Goal: Communication & Community: Connect with others

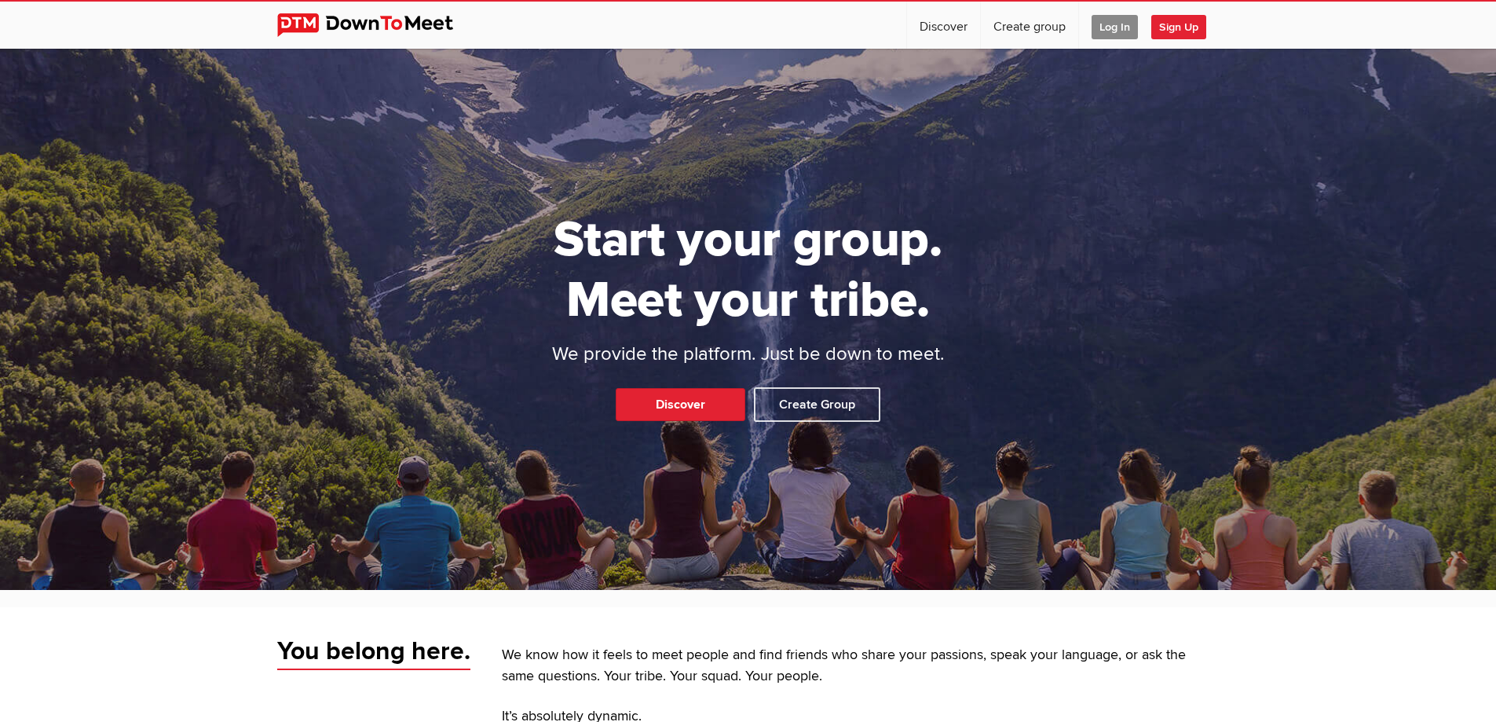
click at [1119, 24] on span "Log In" at bounding box center [1115, 27] width 46 height 24
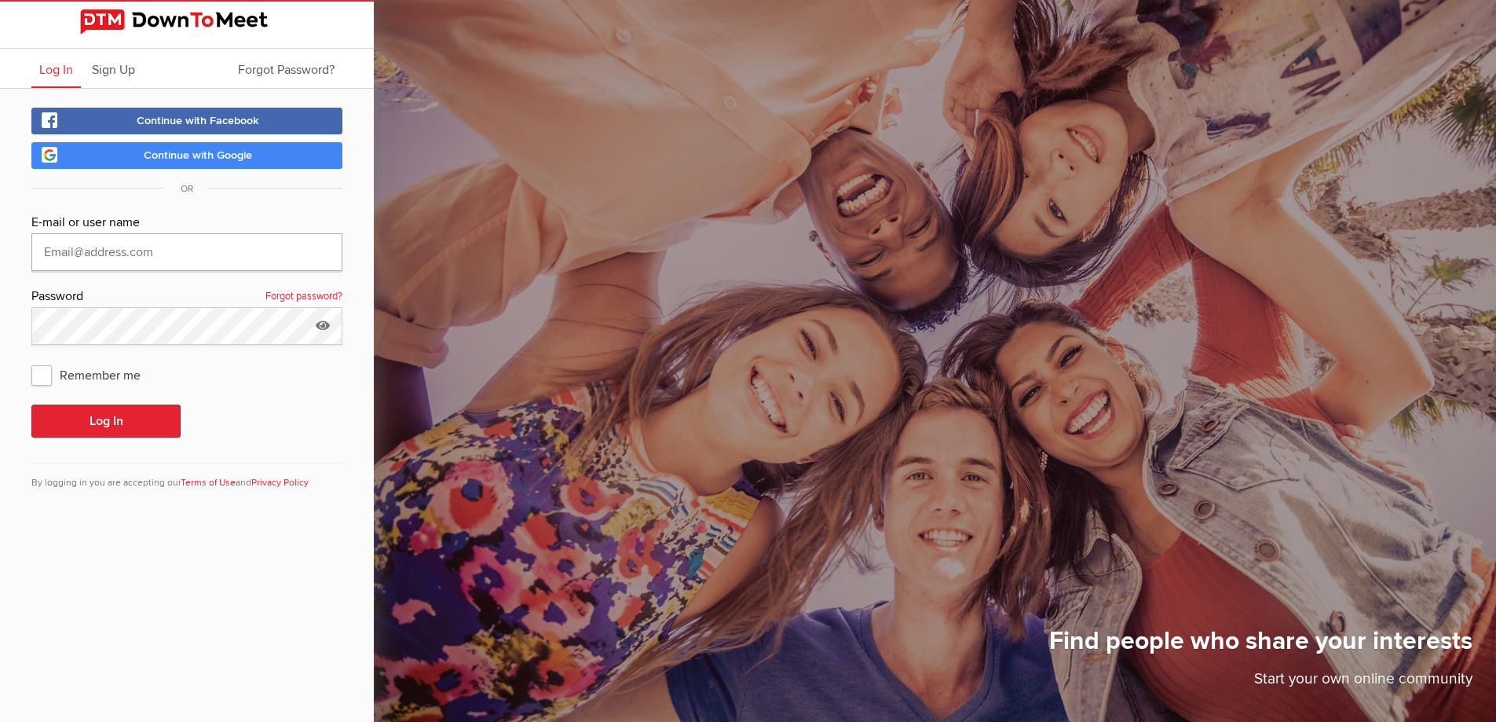
click at [200, 251] on input "text" at bounding box center [186, 252] width 311 height 38
type input "[EMAIL_ADDRESS][DOMAIN_NAME]"
click at [31, 405] on button "Log In" at bounding box center [105, 421] width 149 height 33
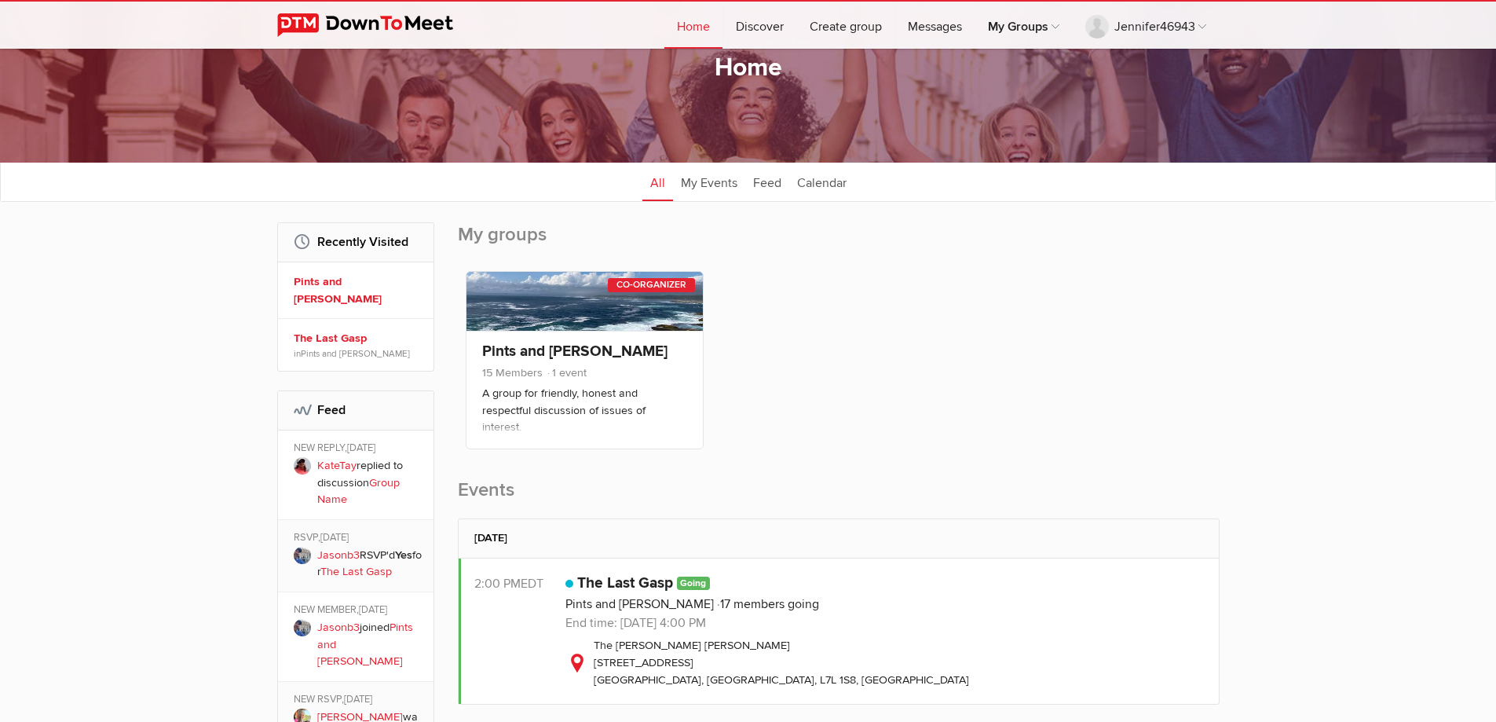
scroll to position [236, 0]
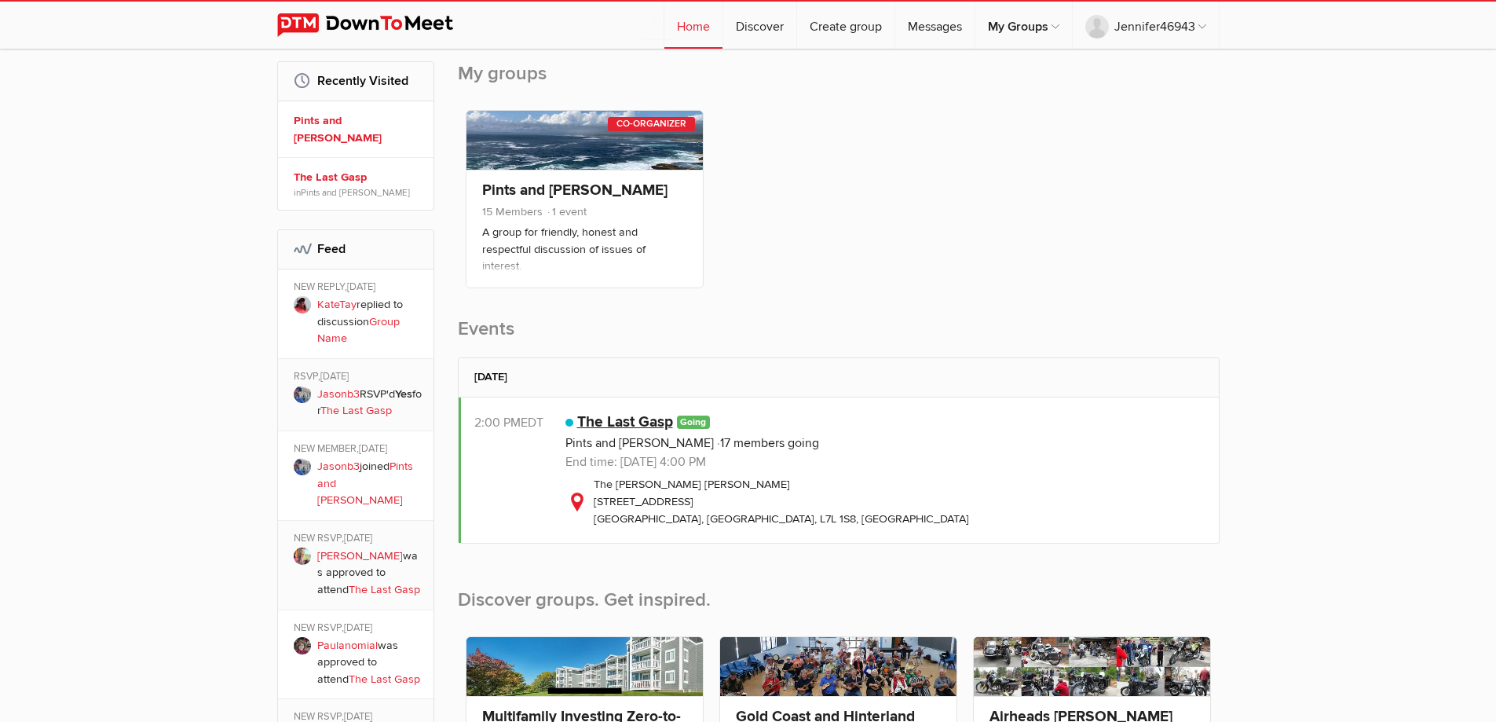
click at [631, 425] on link "The Last Gasp" at bounding box center [625, 421] width 96 height 19
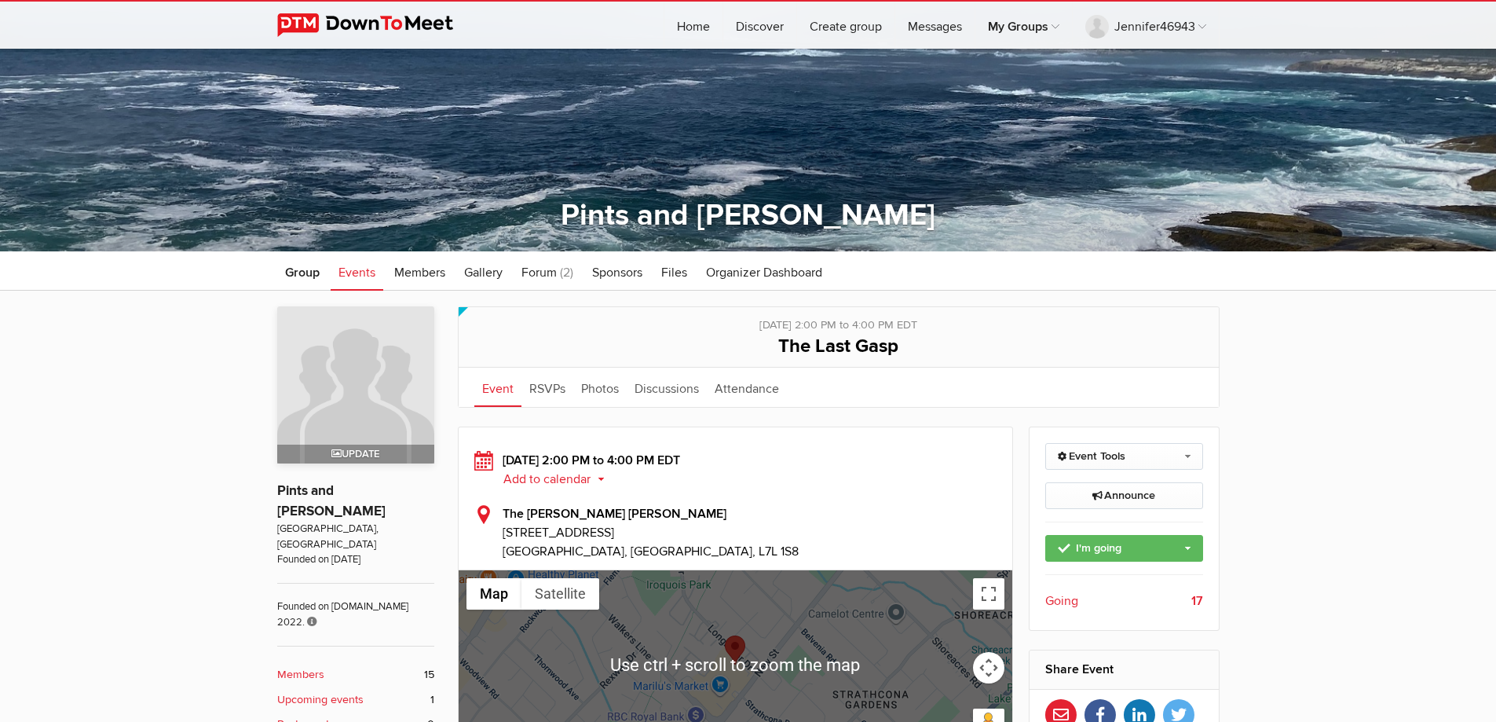
scroll to position [112, 0]
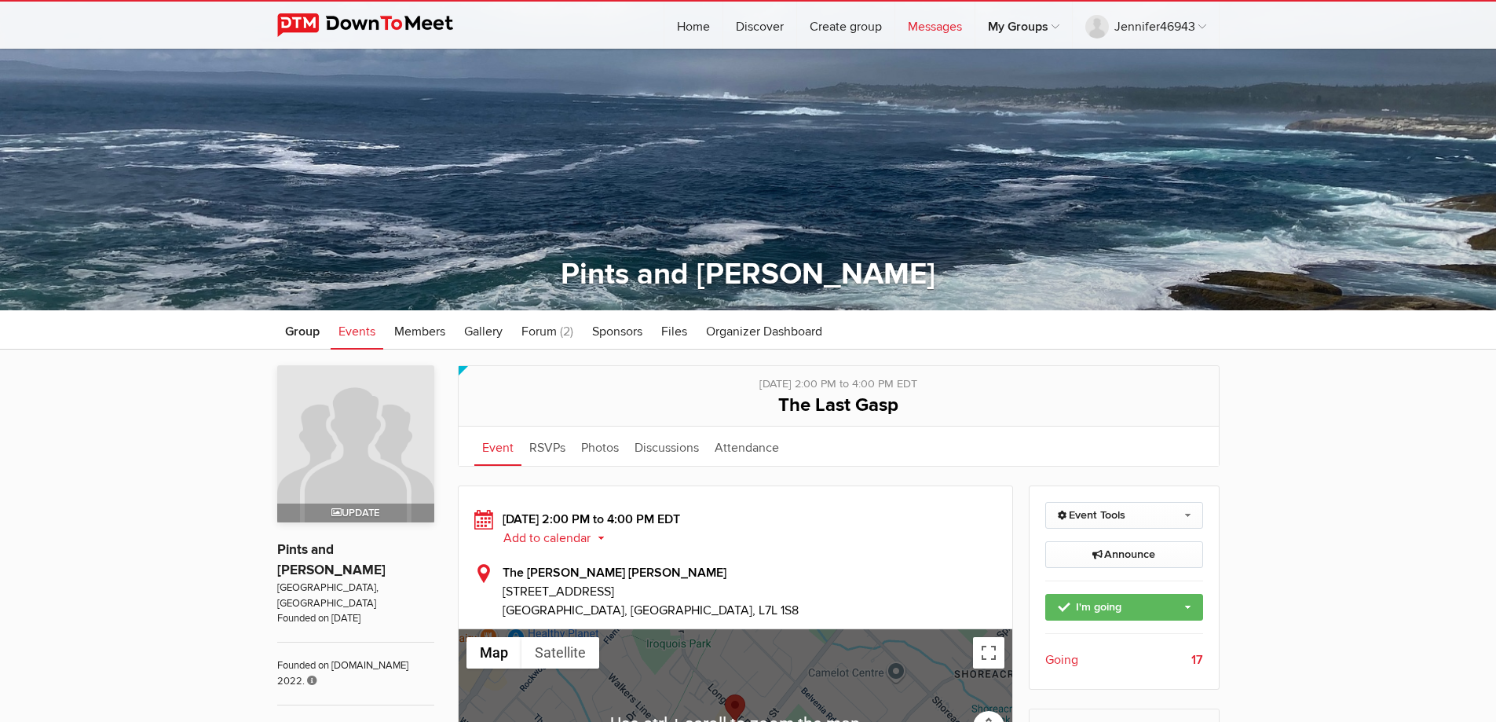
click at [940, 25] on link "Messages" at bounding box center [935, 25] width 79 height 47
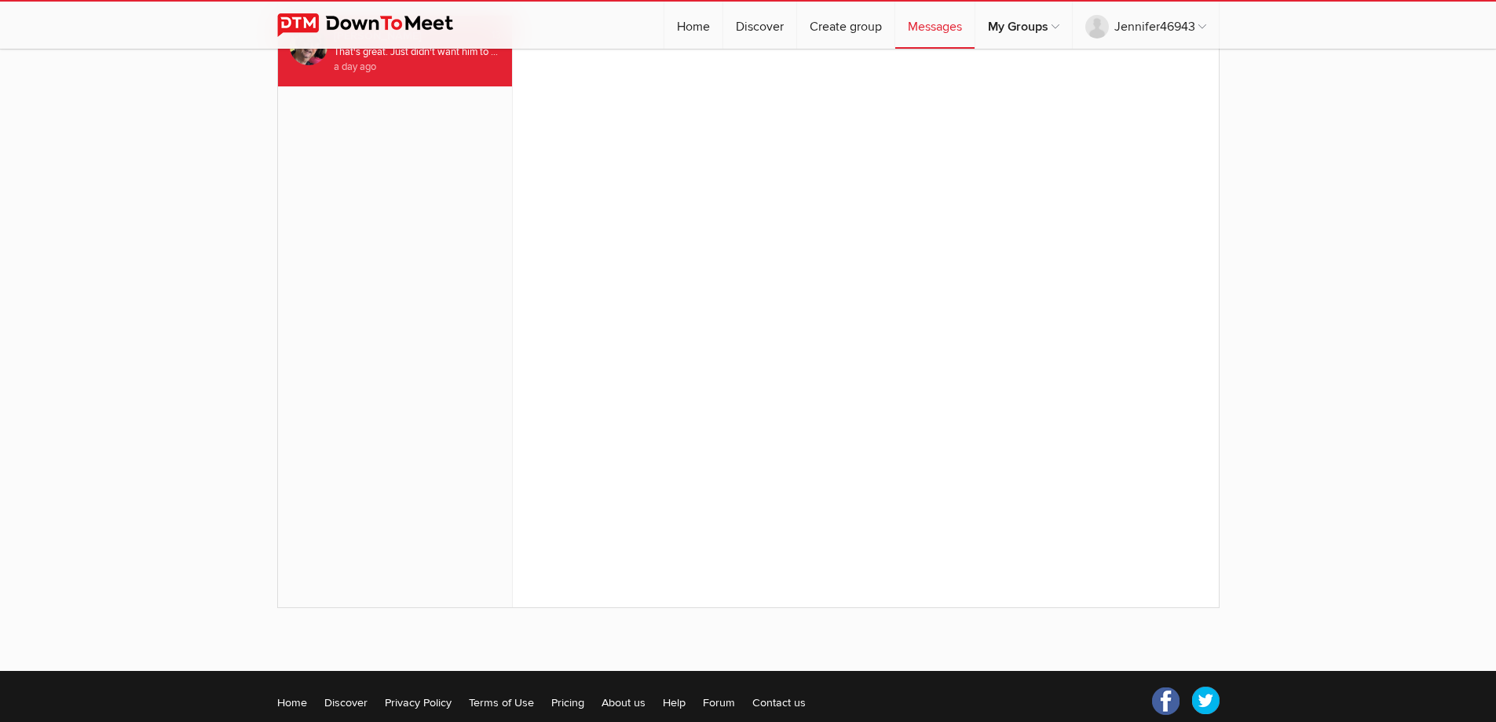
scroll to position [128, 0]
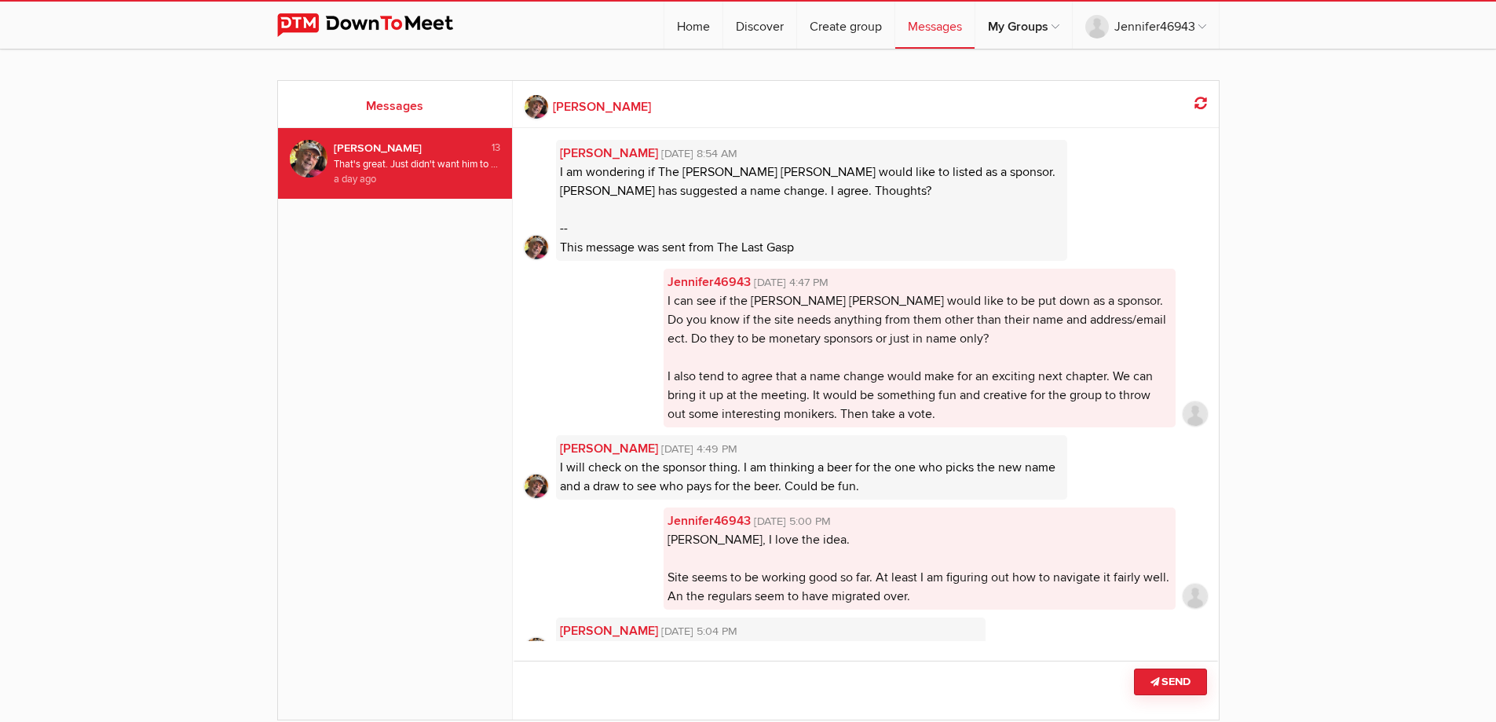
scroll to position [563, 0]
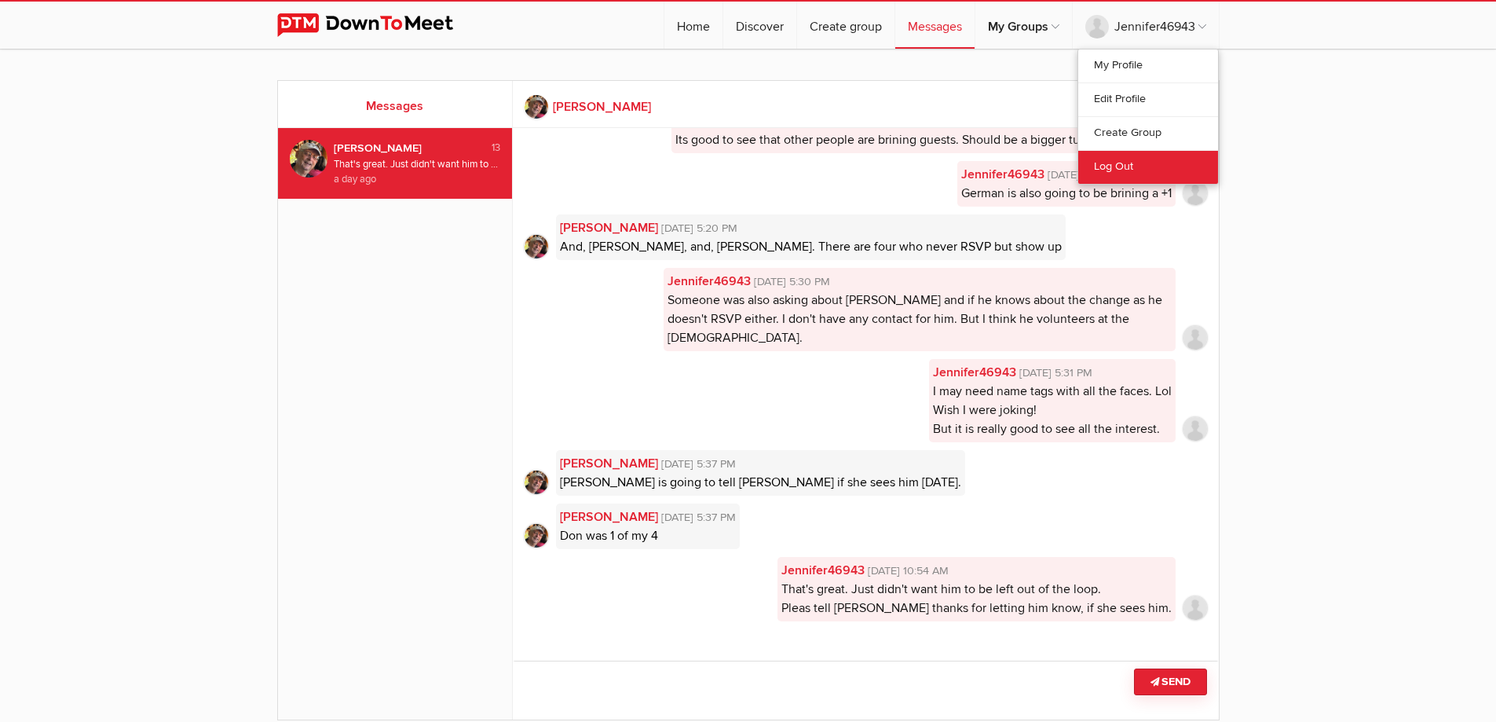
click at [1112, 163] on link "Log Out" at bounding box center [1149, 167] width 140 height 34
